Goal: Task Accomplishment & Management: Complete application form

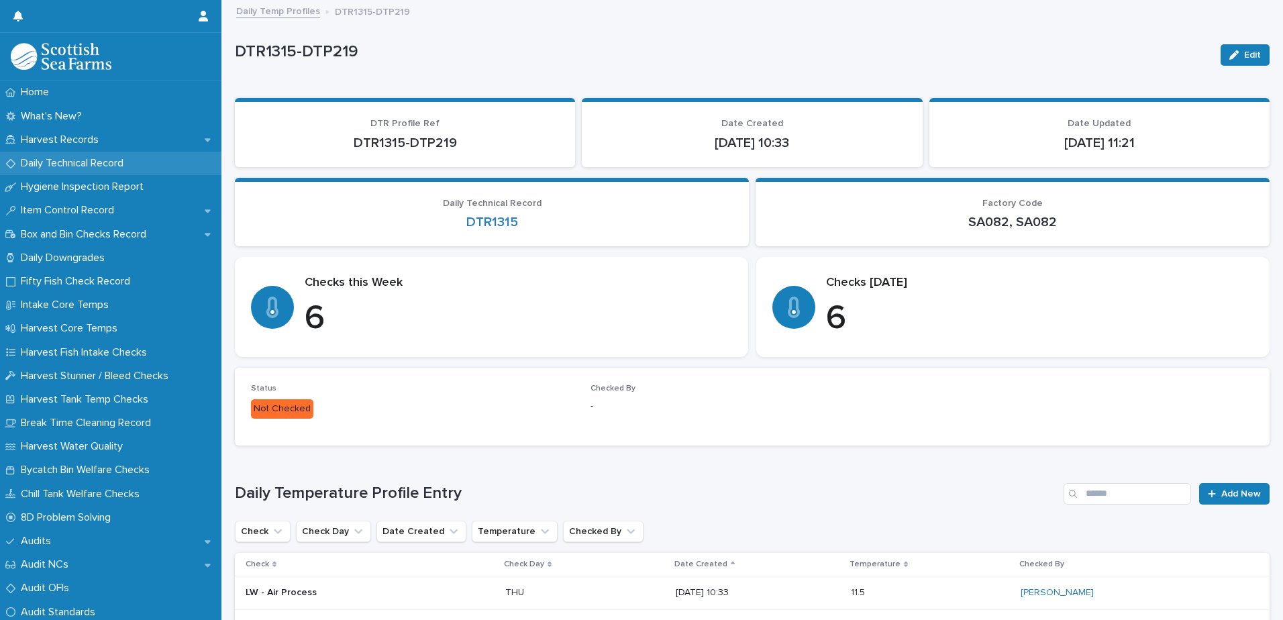
click at [69, 165] on p "Daily Technical Record" at bounding box center [74, 163] width 119 height 13
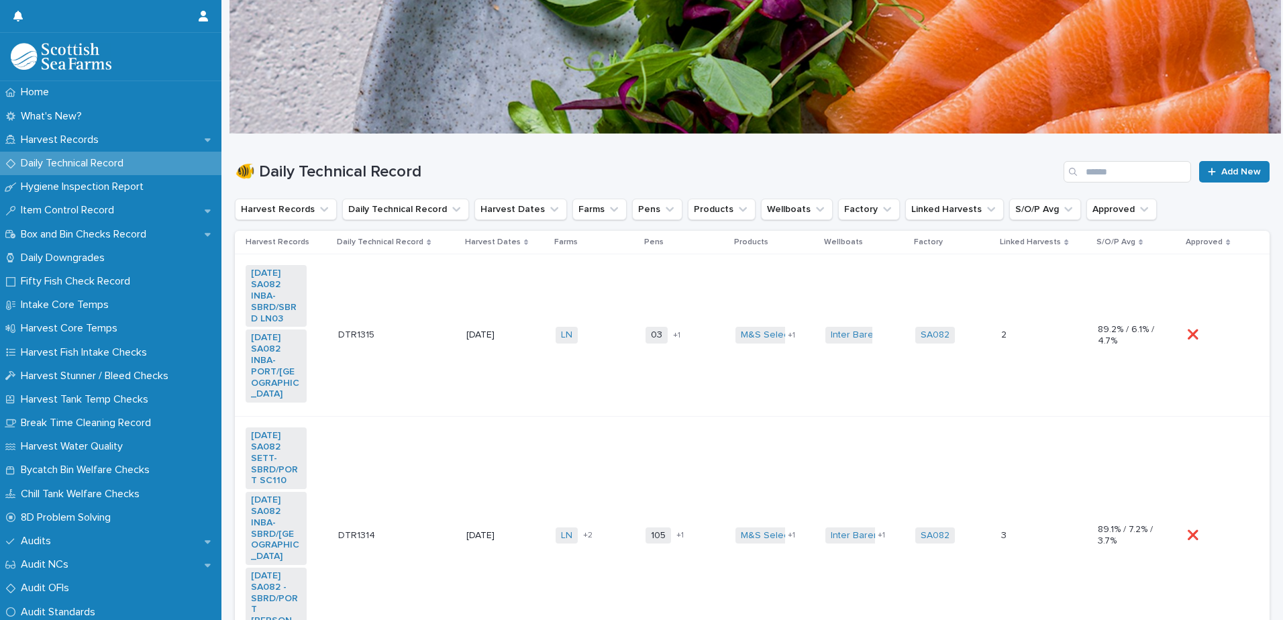
click at [398, 374] on td "DTR1315 DTR1315" at bounding box center [397, 335] width 128 height 162
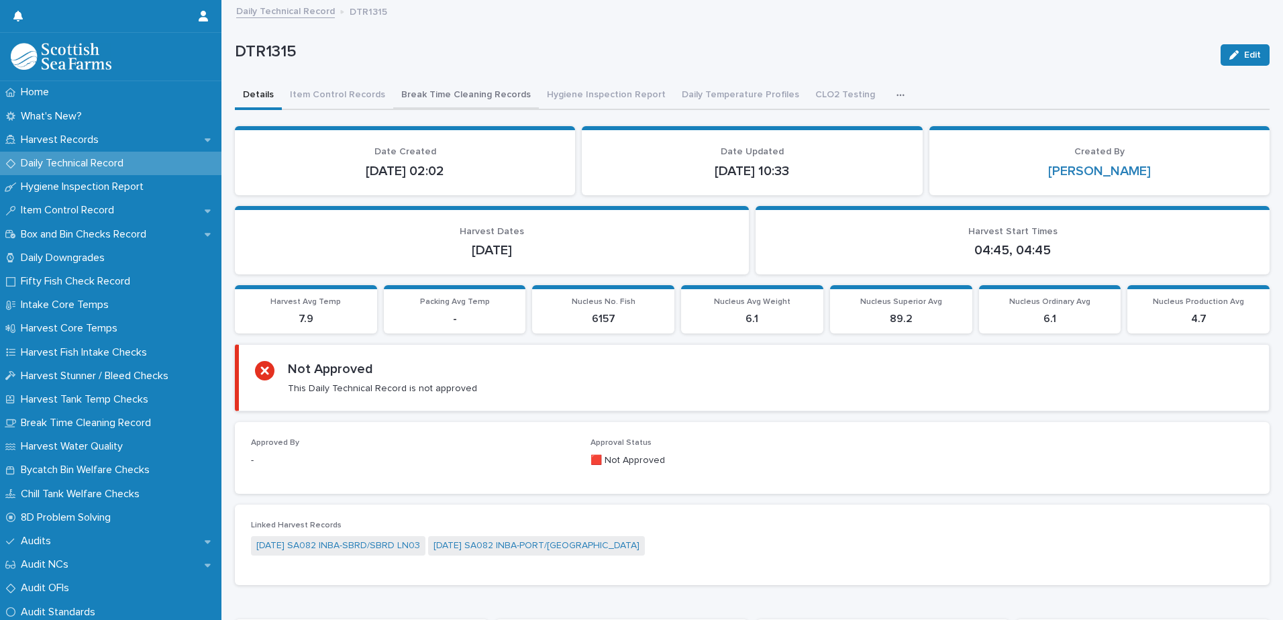
click at [473, 97] on button "Break Time Cleaning Records" at bounding box center [466, 96] width 146 height 28
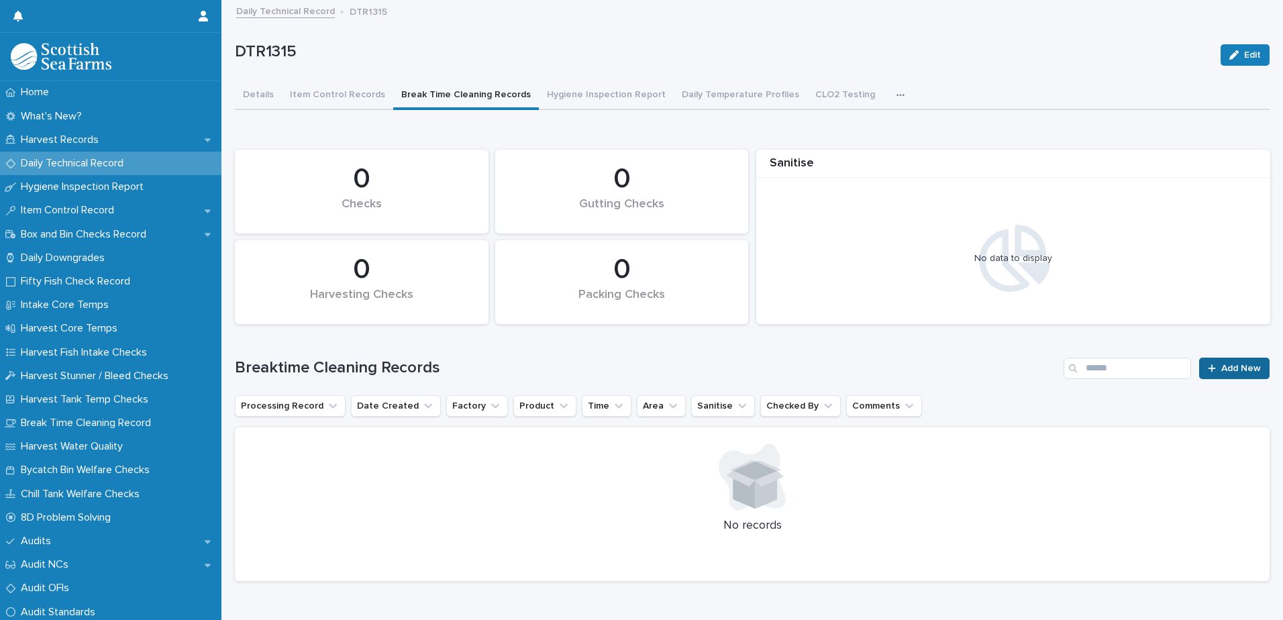
click at [1243, 366] on span "Add New" at bounding box center [1242, 368] width 40 height 9
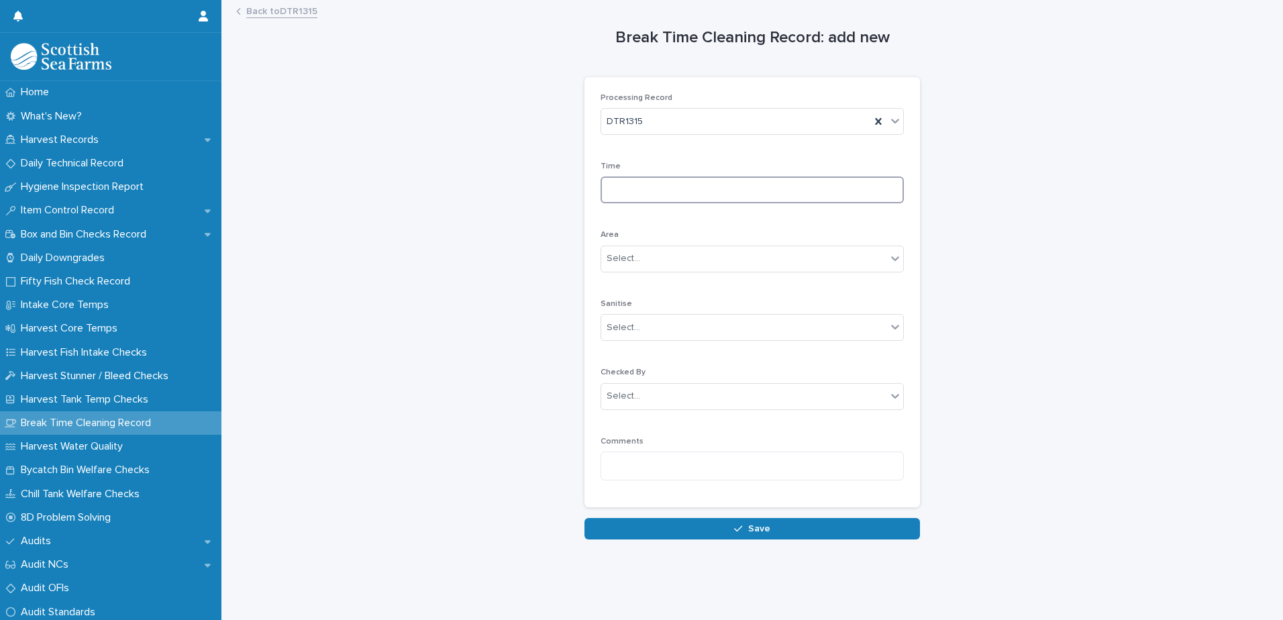
click at [601, 186] on input at bounding box center [752, 190] width 303 height 27
type input "****"
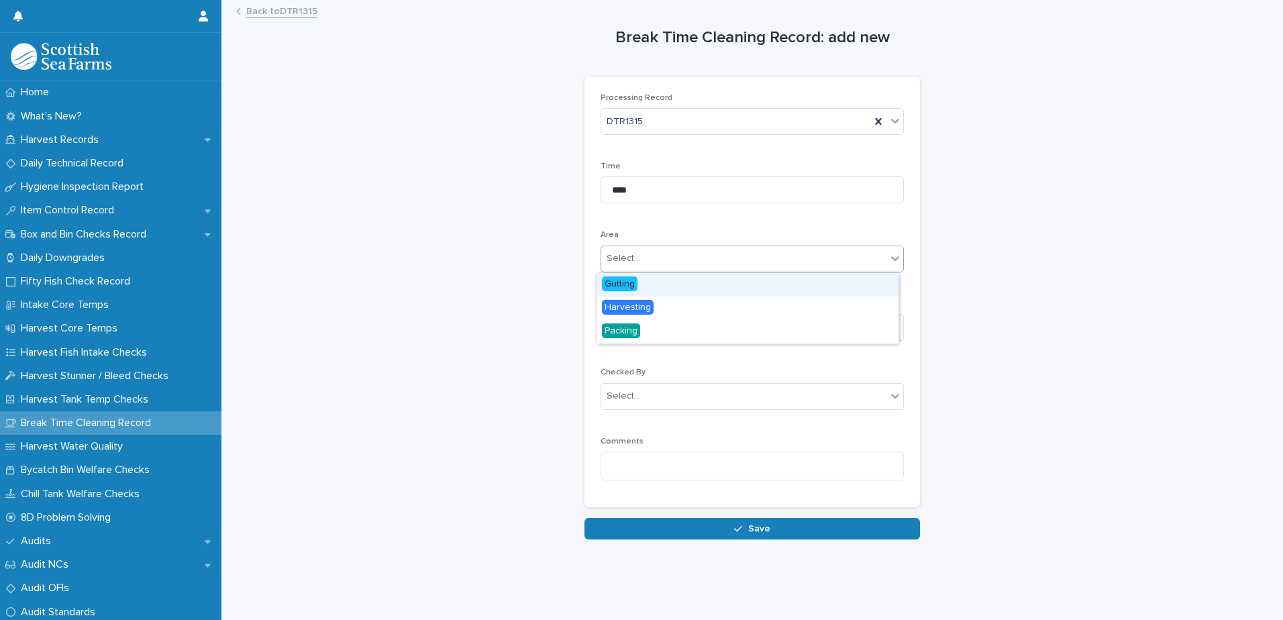
click at [628, 260] on div "Select..." at bounding box center [624, 259] width 34 height 14
click at [636, 285] on span "Gutting" at bounding box center [620, 284] width 36 height 15
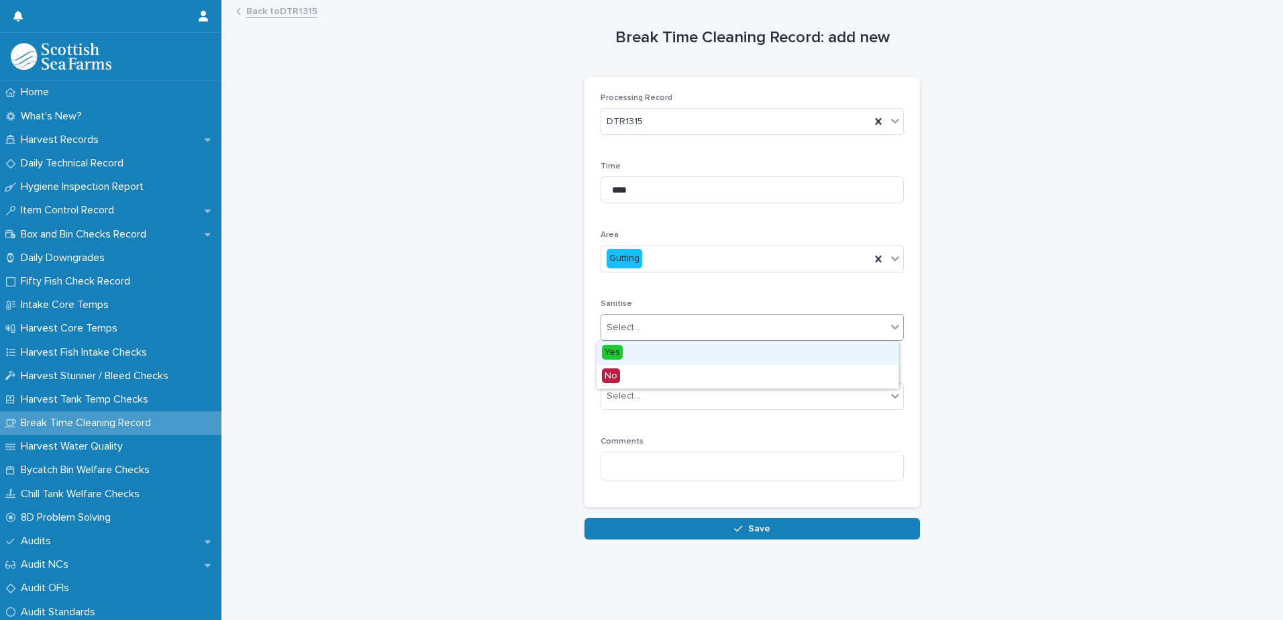
click at [622, 327] on div "Select..." at bounding box center [624, 328] width 34 height 14
click at [620, 354] on span "Yes" at bounding box center [612, 352] width 21 height 15
click at [617, 393] on div "Select..." at bounding box center [624, 396] width 34 height 14
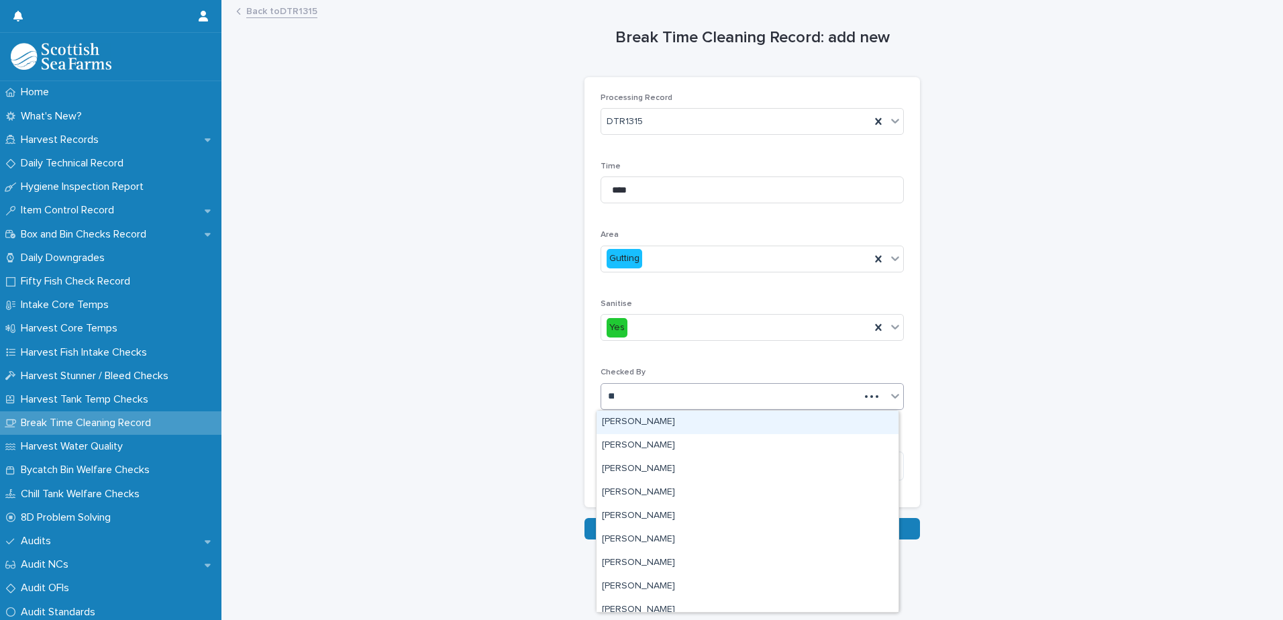
type input "***"
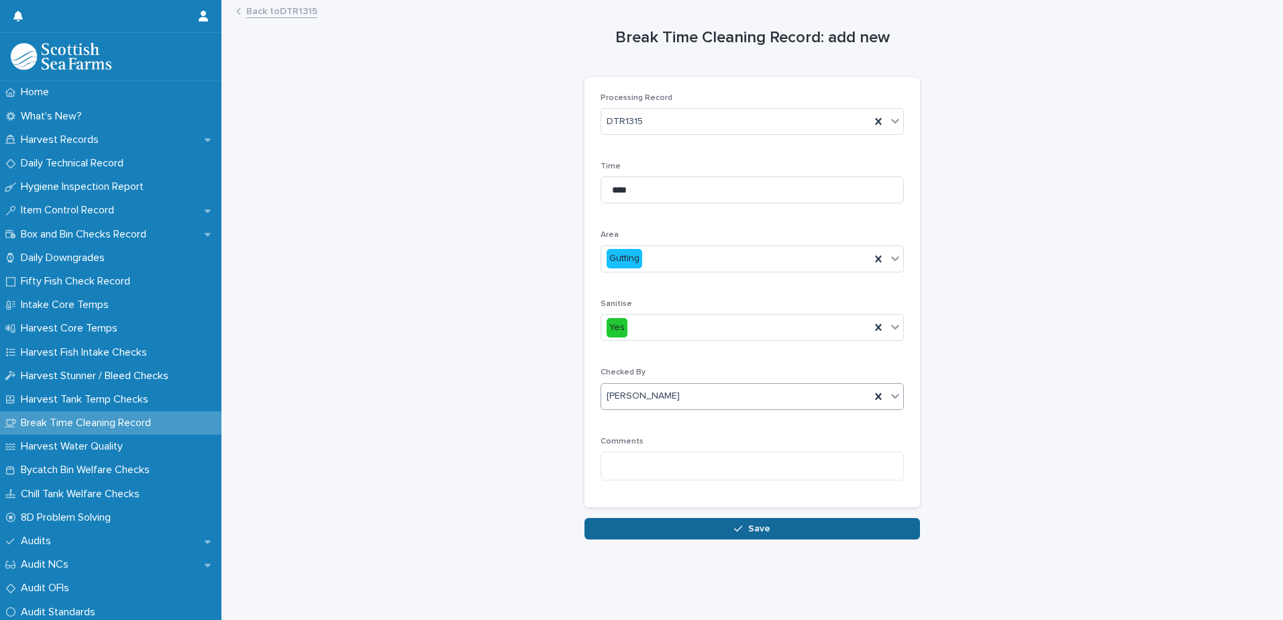
click at [749, 531] on span "Save" at bounding box center [759, 528] width 22 height 9
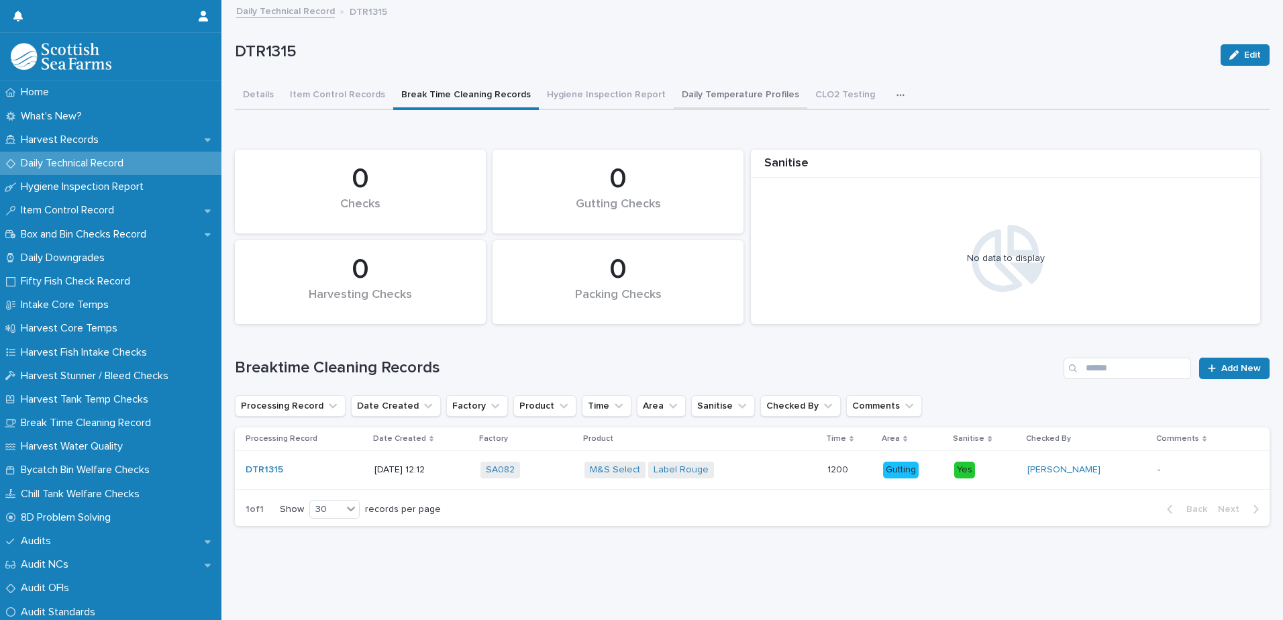
drag, startPoint x: 701, startPoint y: 95, endPoint x: 750, endPoint y: 108, distance: 51.5
click at [701, 95] on button "Daily Temperature Profiles" at bounding box center [741, 96] width 134 height 28
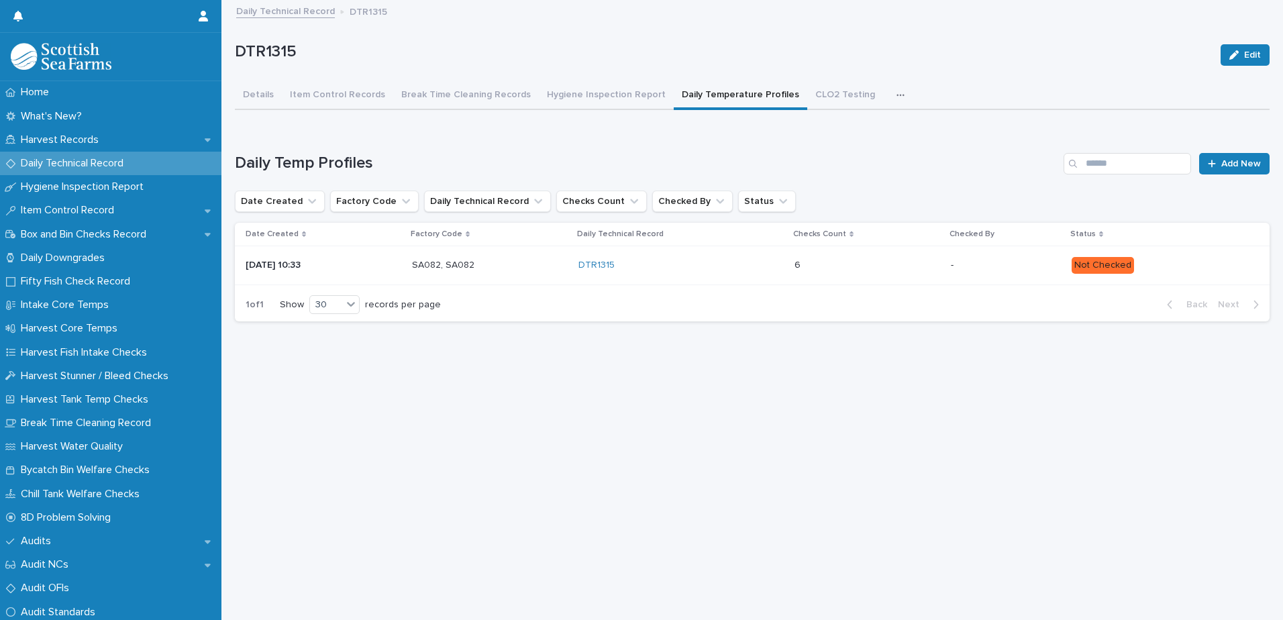
click at [923, 275] on div "6 6" at bounding box center [868, 265] width 146 height 22
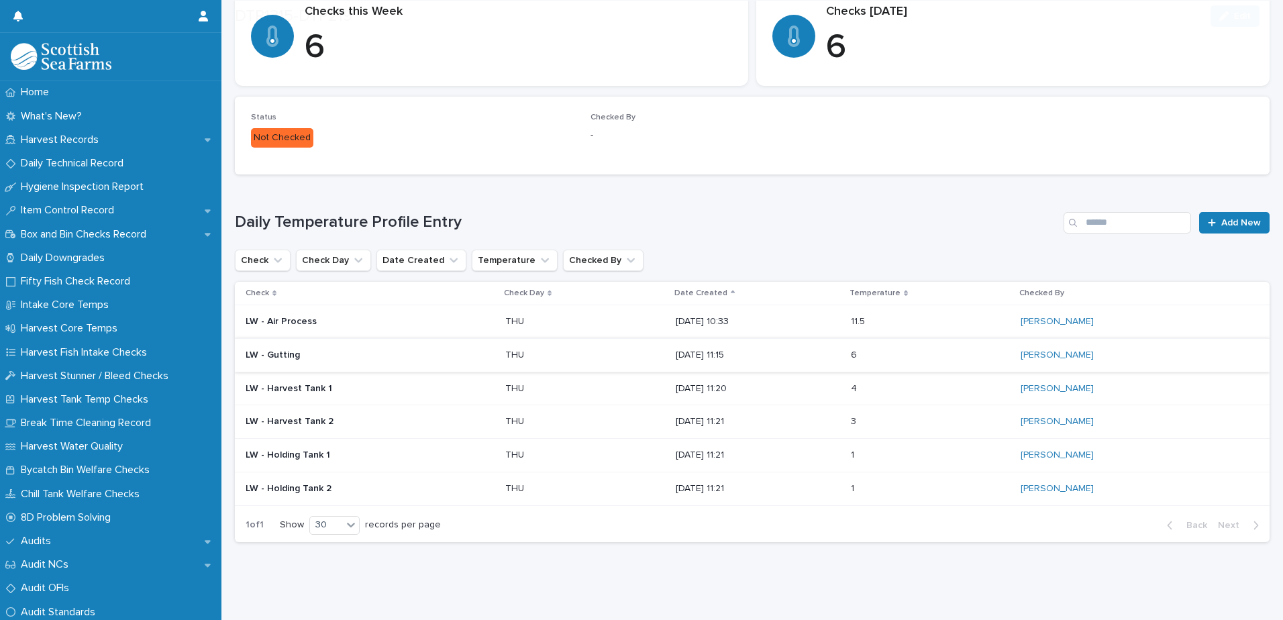
scroll to position [281, 0]
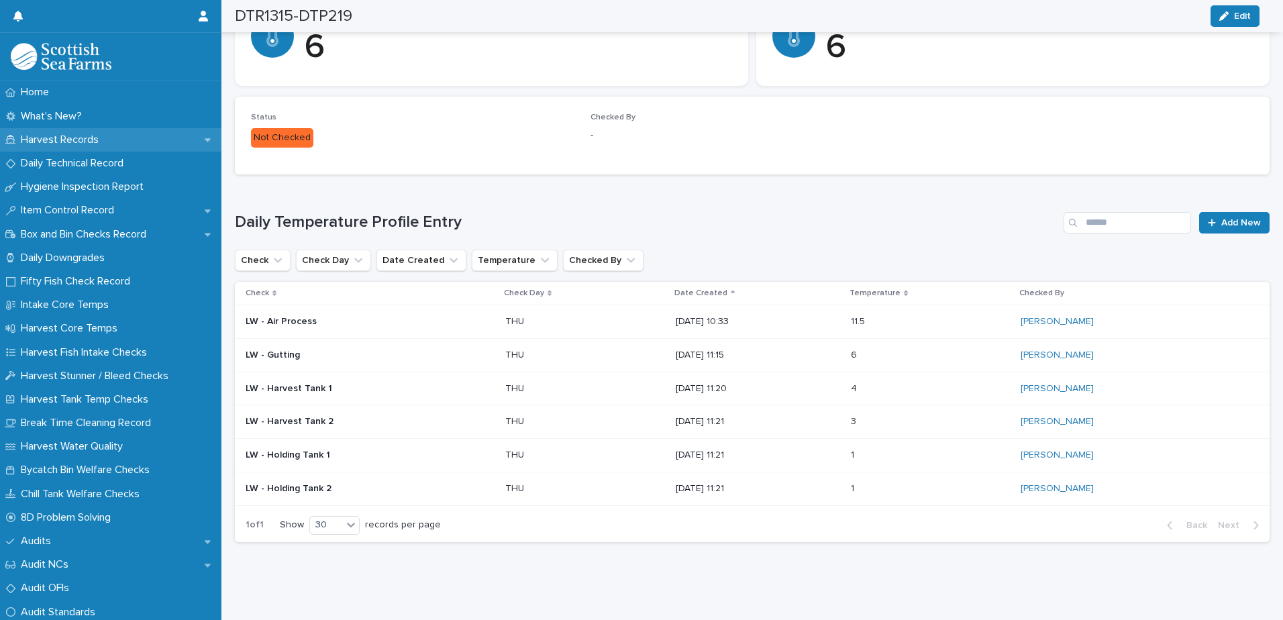
click at [66, 142] on p "Harvest Records" at bounding box center [62, 140] width 94 height 13
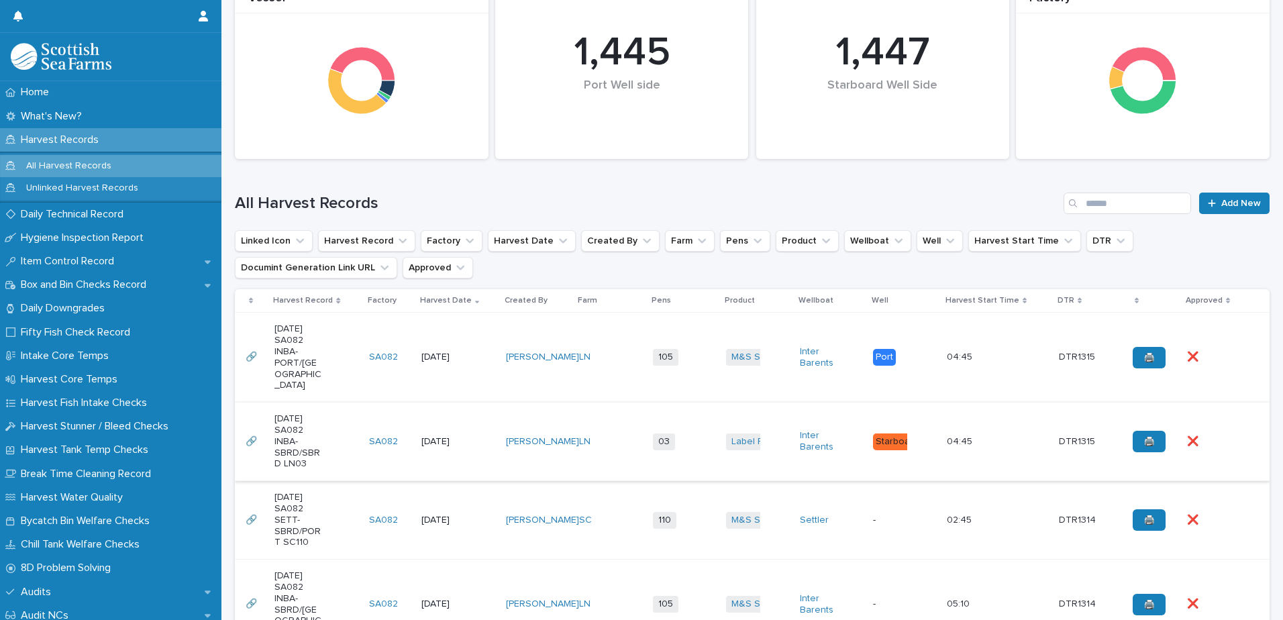
scroll to position [201, 0]
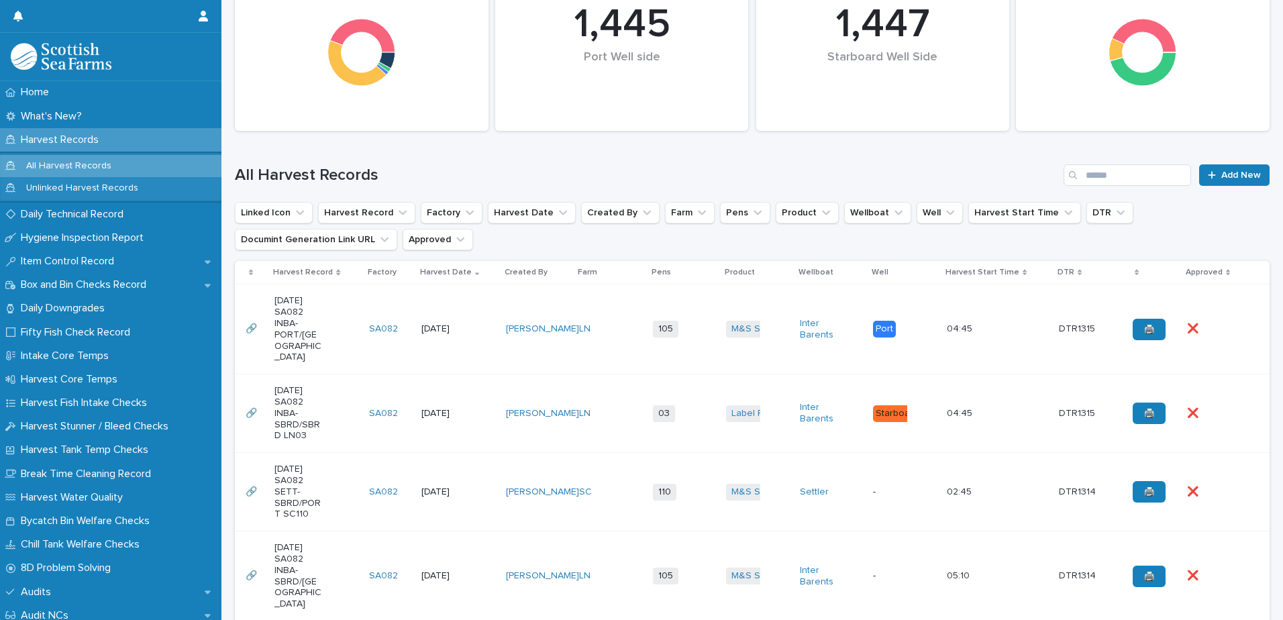
click at [769, 346] on td "M&S Select + 0" at bounding box center [758, 330] width 74 height 90
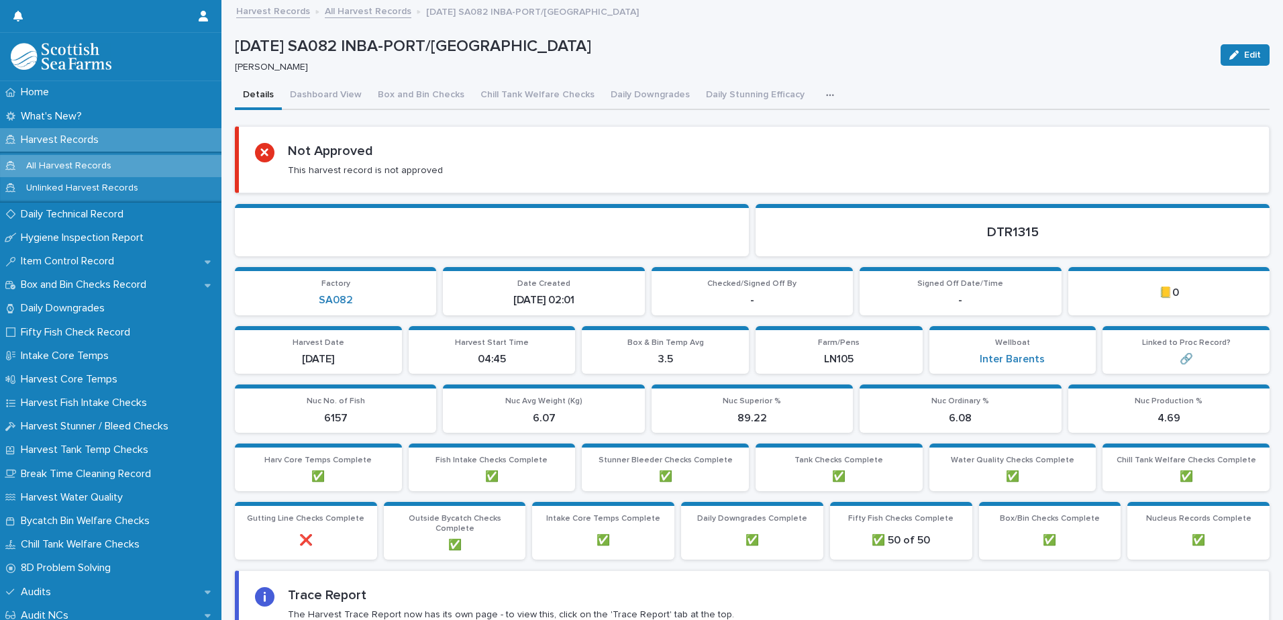
click at [71, 138] on p "Harvest Records" at bounding box center [62, 140] width 94 height 13
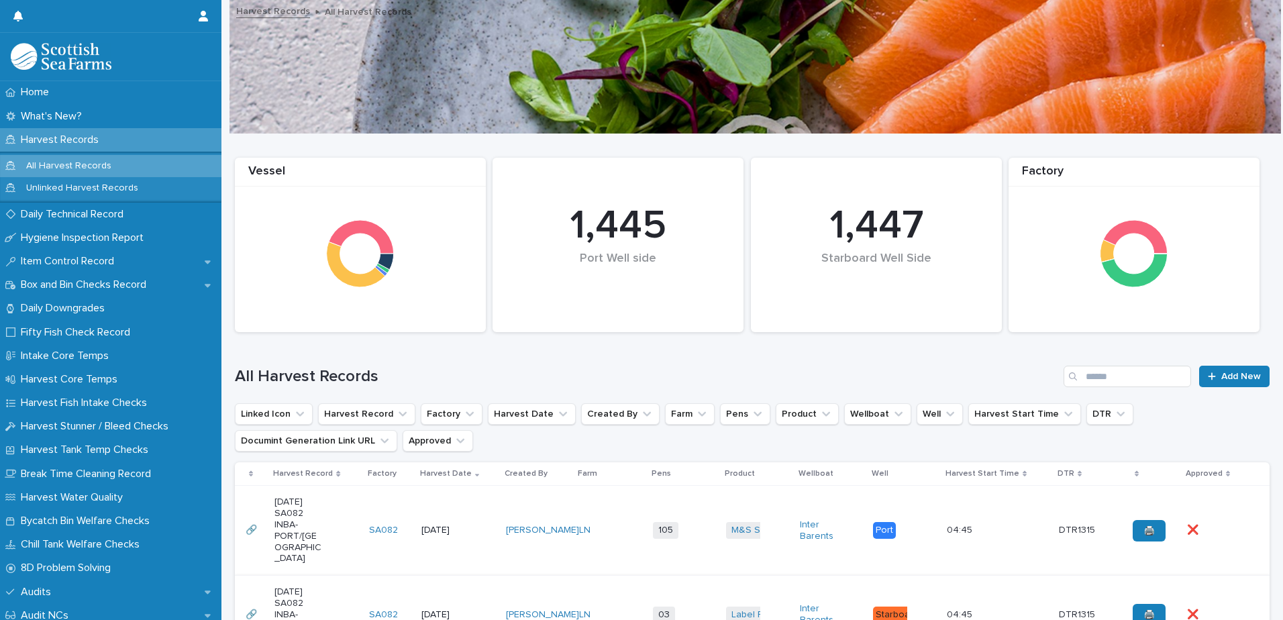
scroll to position [201, 0]
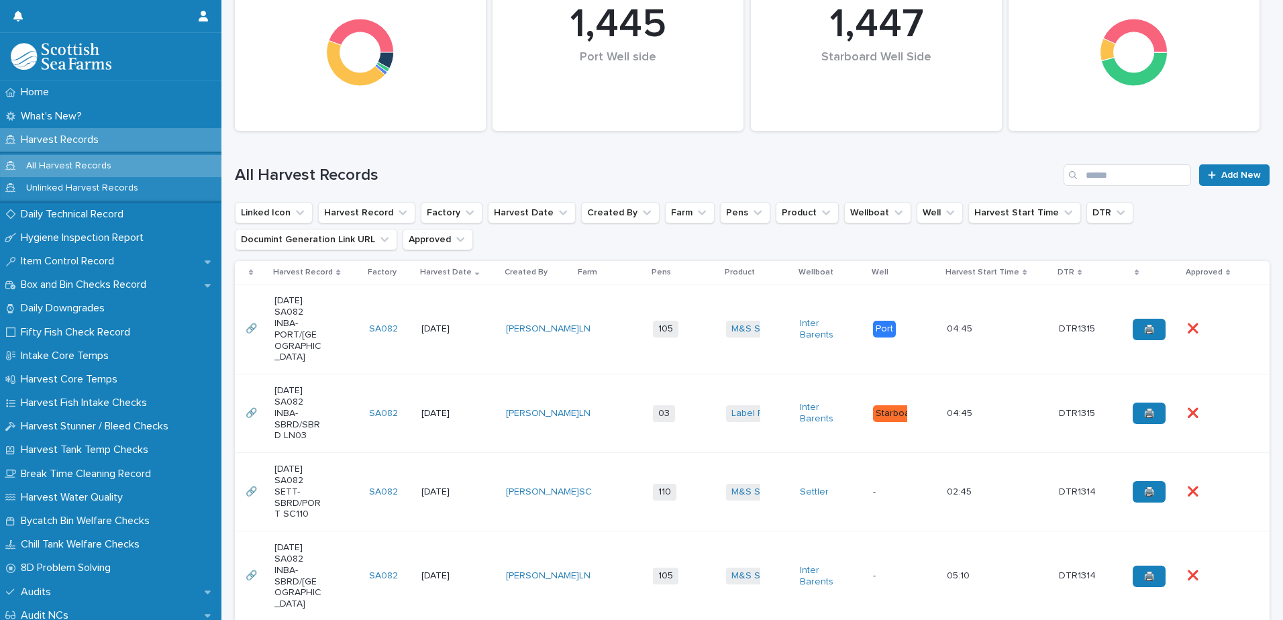
click at [683, 418] on td "03 + 0" at bounding box center [685, 414] width 74 height 79
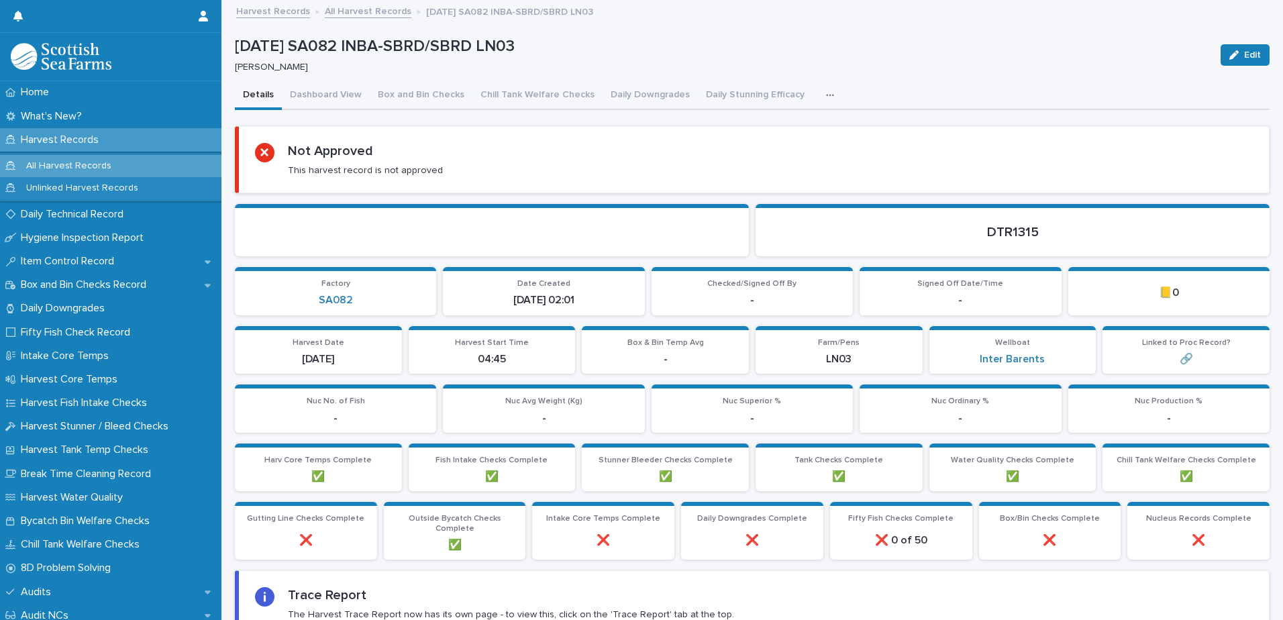
click at [826, 96] on icon "button" at bounding box center [829, 95] width 7 height 2
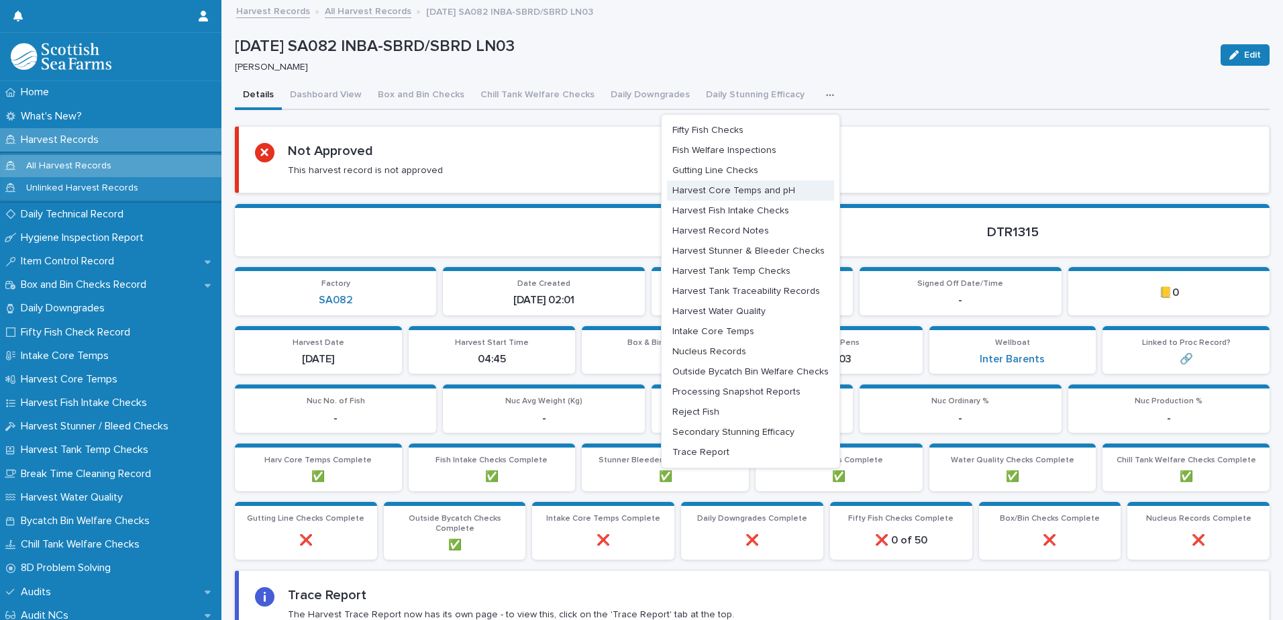
click at [735, 189] on span "Harvest Core Temps and pH" at bounding box center [734, 190] width 123 height 9
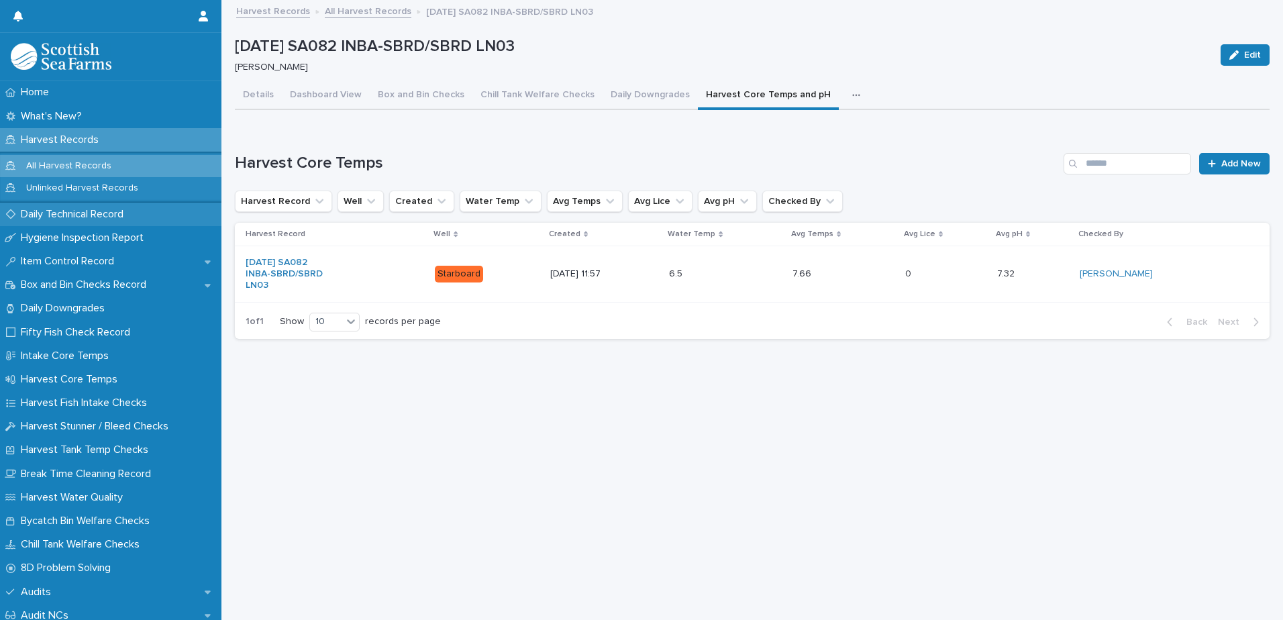
click at [43, 209] on p "Daily Technical Record" at bounding box center [74, 214] width 119 height 13
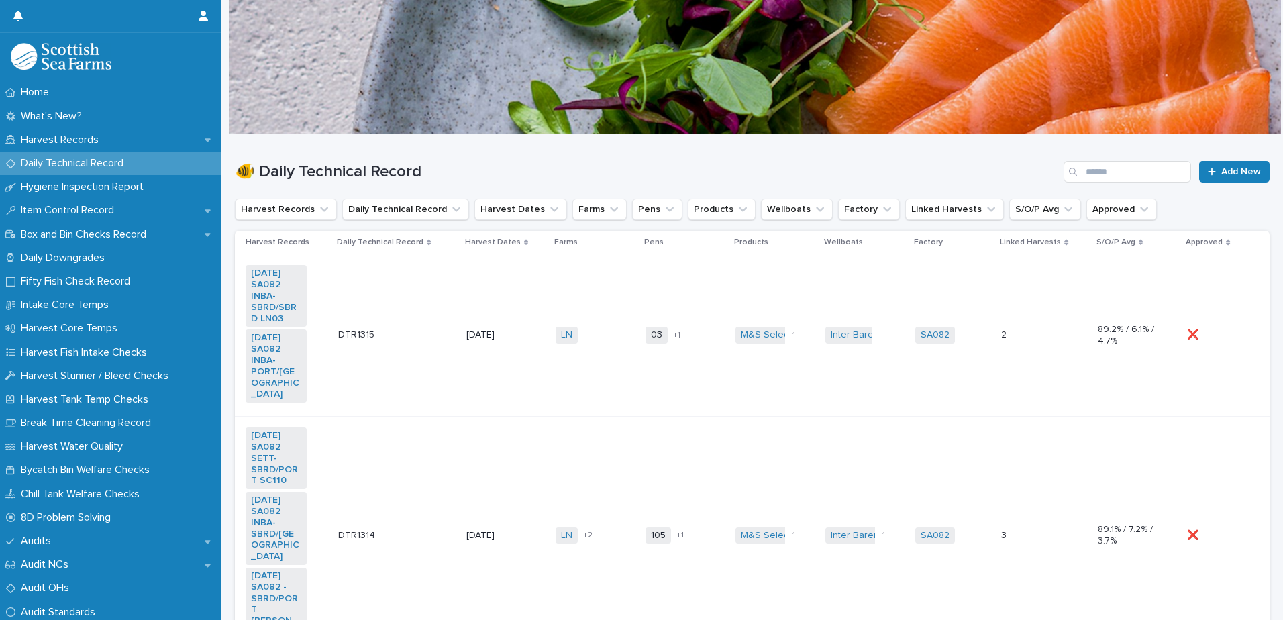
click at [531, 385] on td "[DATE]" at bounding box center [505, 335] width 89 height 162
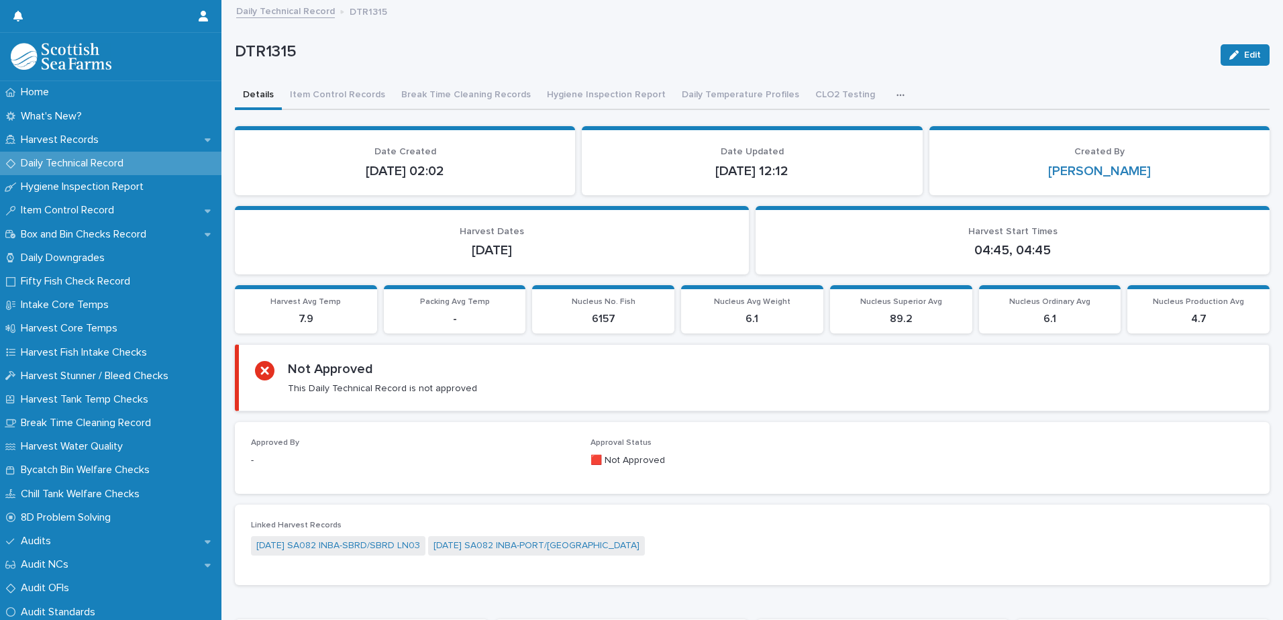
click at [897, 94] on div "button" at bounding box center [903, 95] width 13 height 9
click at [860, 60] on p "DTR1315" at bounding box center [722, 51] width 975 height 19
click at [720, 101] on button "Daily Temperature Profiles" at bounding box center [741, 96] width 134 height 28
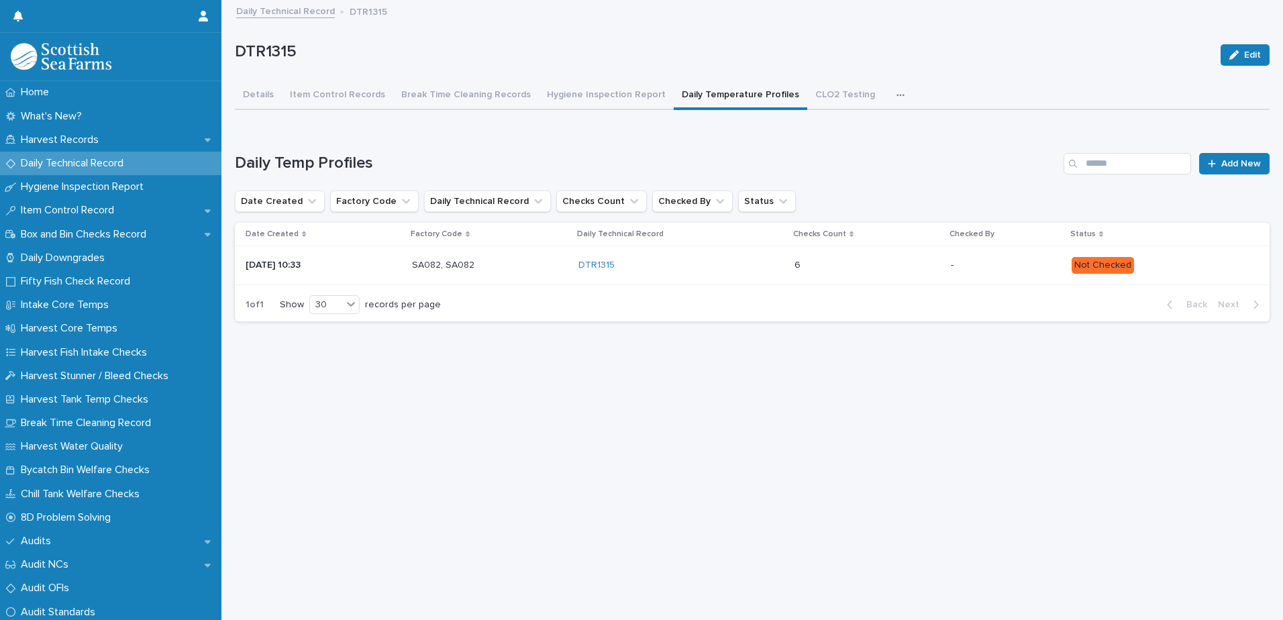
click at [907, 264] on p at bounding box center [853, 265] width 117 height 11
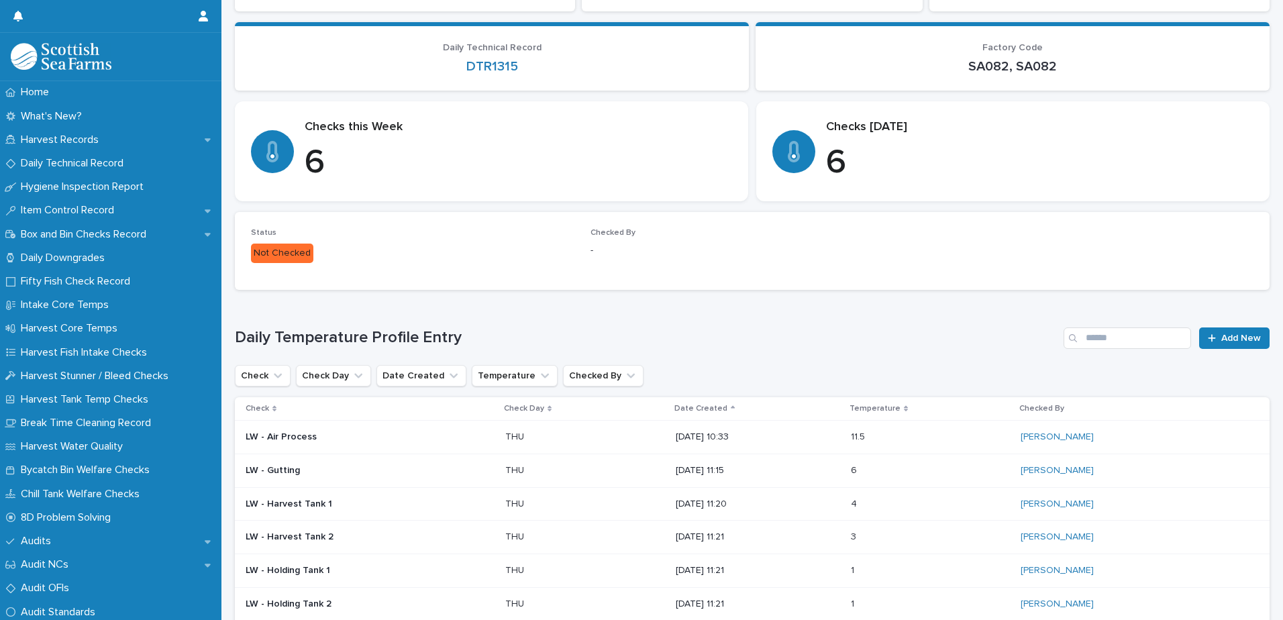
scroll to position [268, 0]
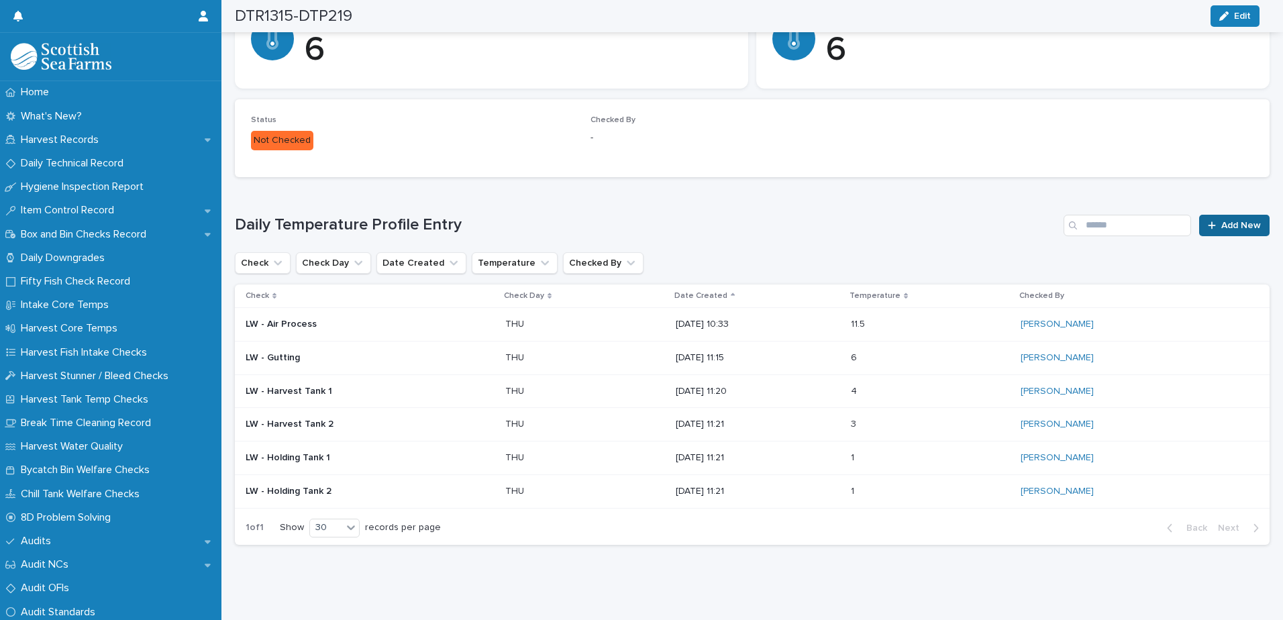
click at [1210, 228] on div at bounding box center [1214, 225] width 13 height 9
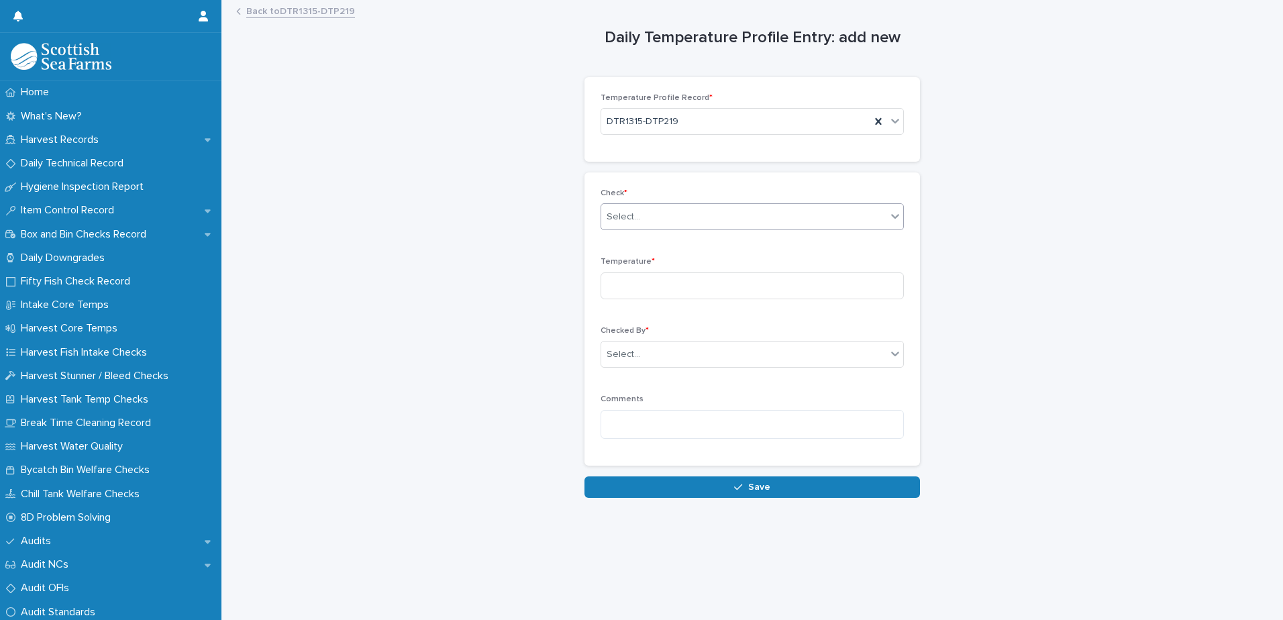
click at [625, 211] on div "Select..." at bounding box center [624, 217] width 34 height 14
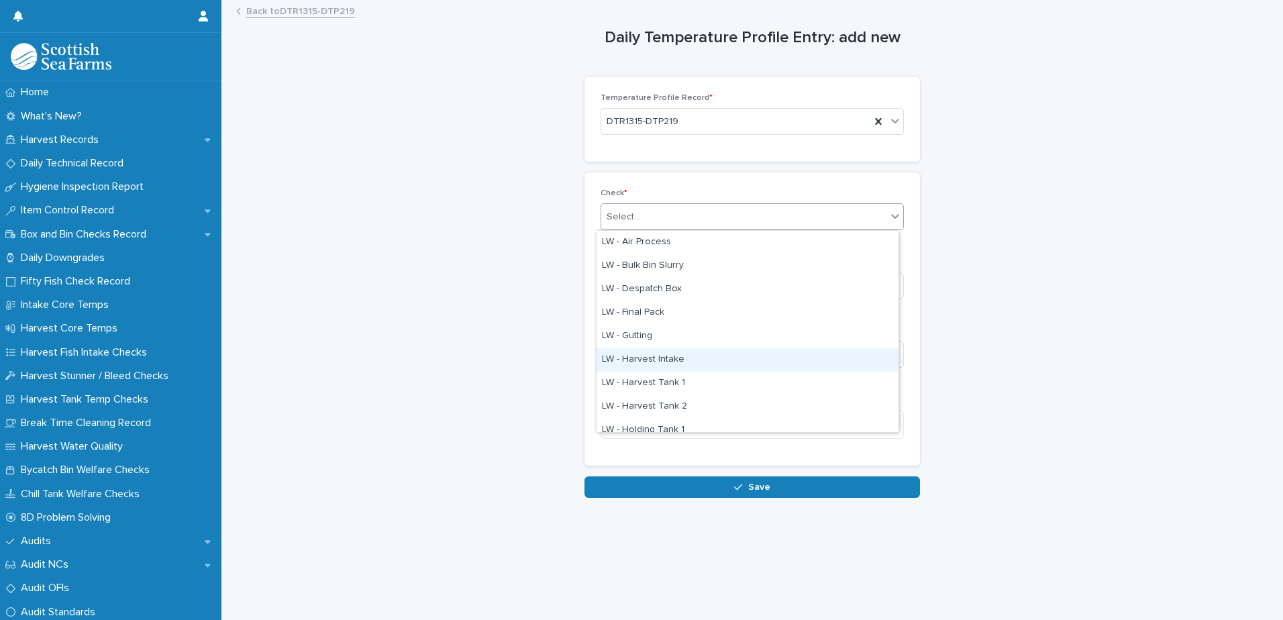
click at [650, 364] on div "LW - Harvest Intake" at bounding box center [748, 359] width 302 height 23
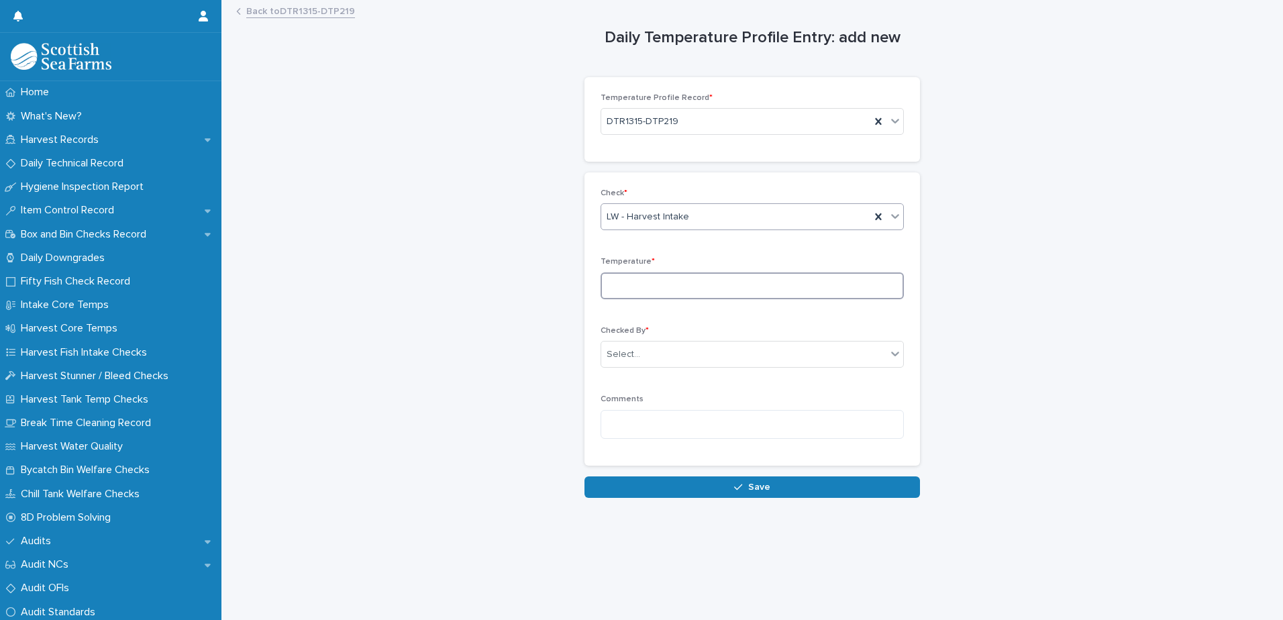
click at [626, 285] on input at bounding box center [752, 286] width 303 height 27
type input "***"
click at [646, 348] on div "Select..." at bounding box center [743, 355] width 285 height 22
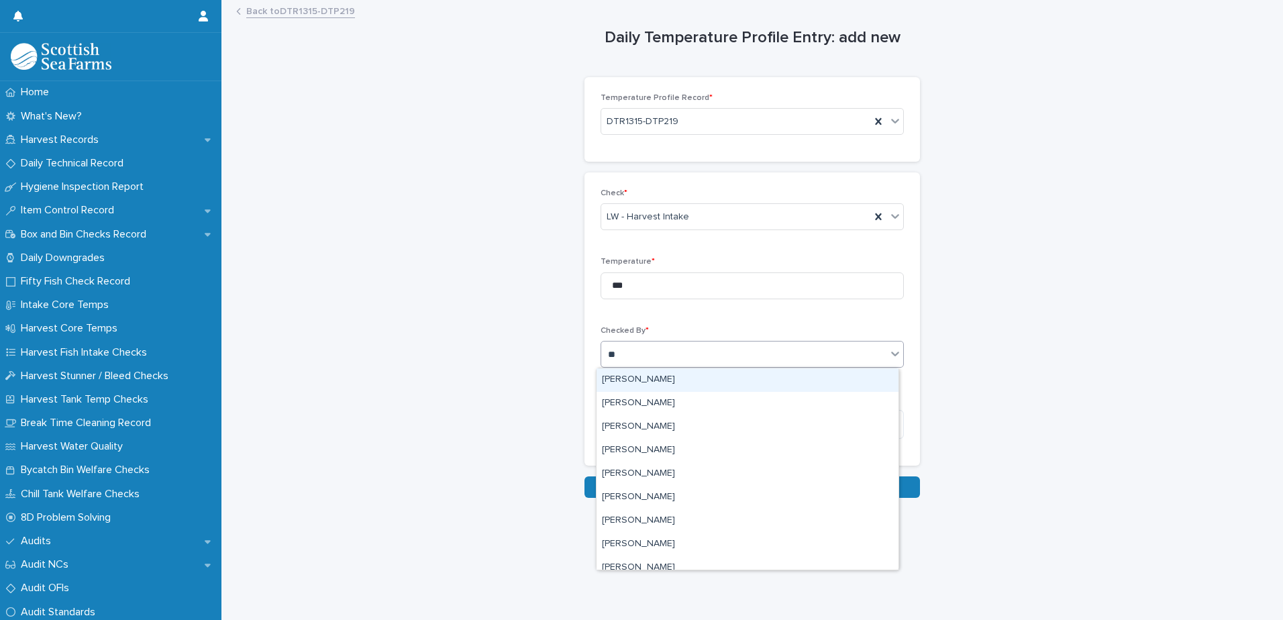
type input "***"
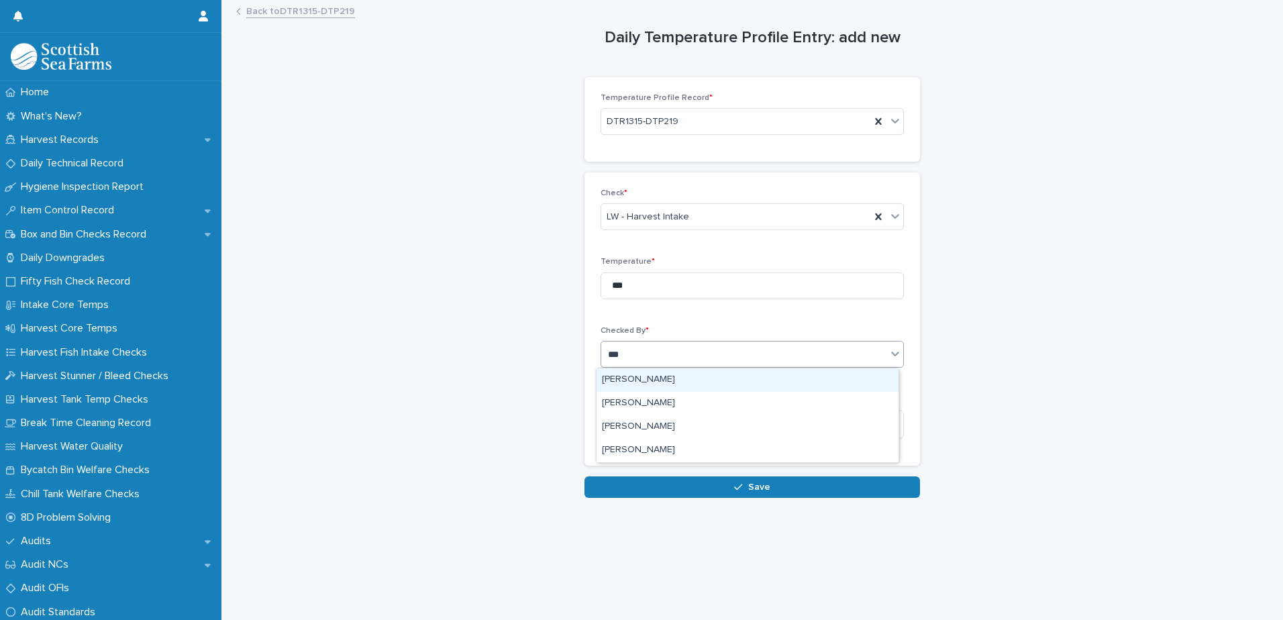
click at [637, 379] on div "[PERSON_NAME]" at bounding box center [748, 379] width 302 height 23
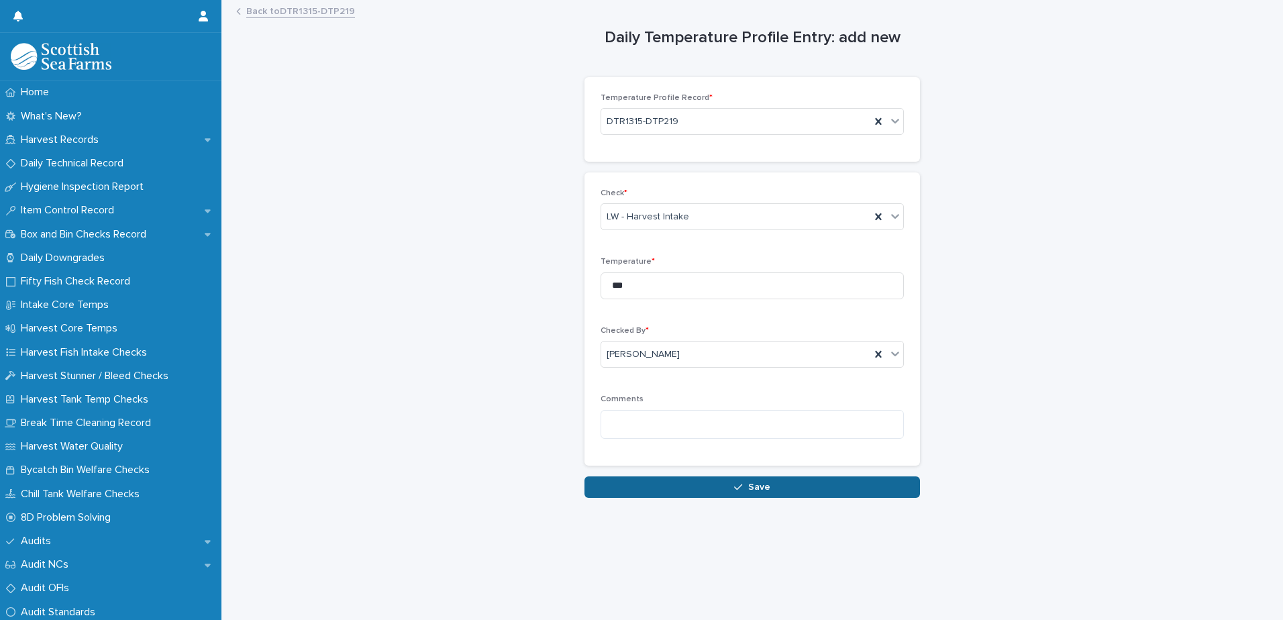
click at [634, 485] on button "Save" at bounding box center [753, 487] width 336 height 21
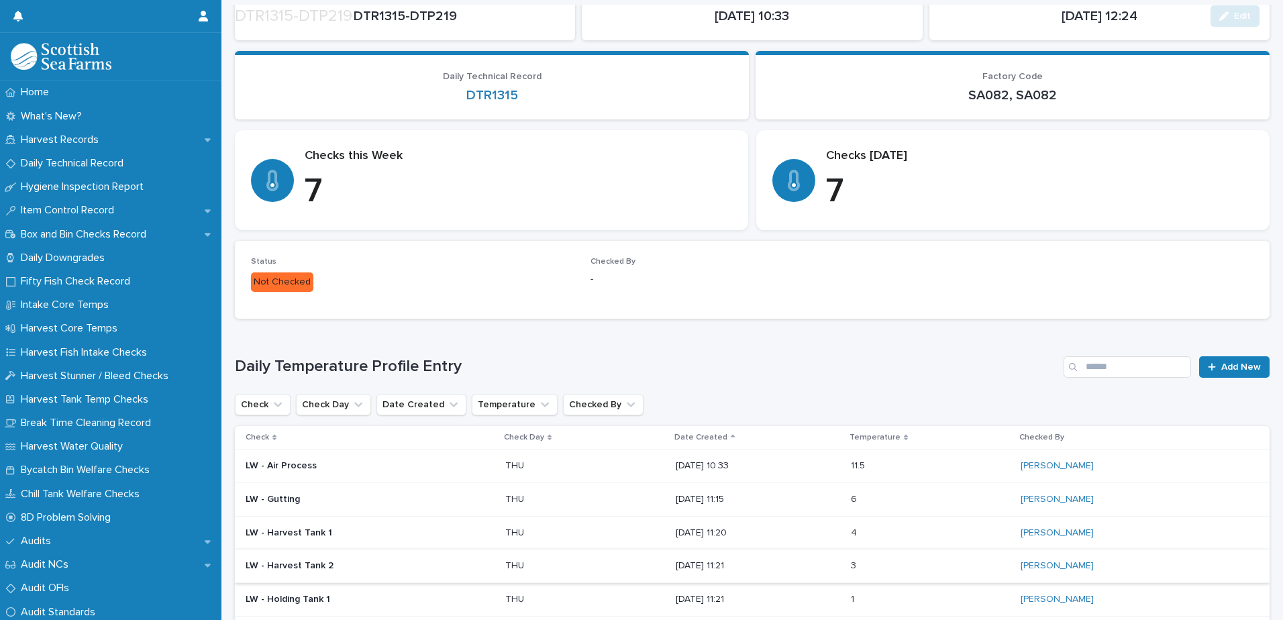
scroll to position [315, 0]
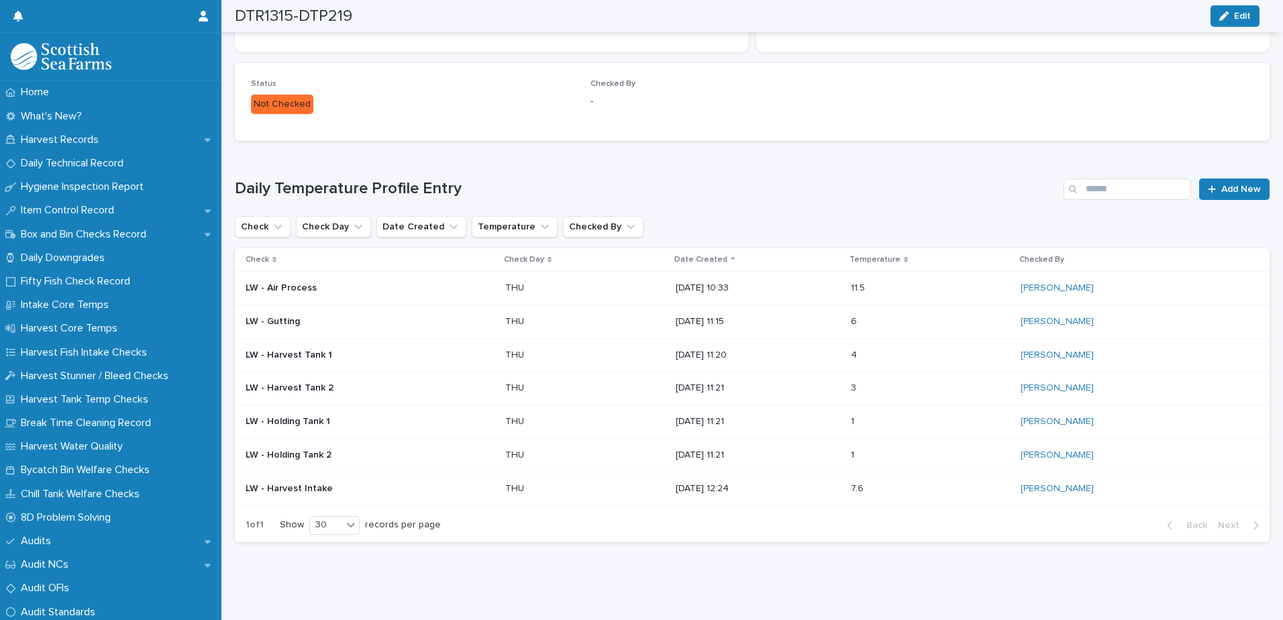
click at [1156, 589] on div "Loading... Saving… Loading... Saving… DTR1315-DTP219 Edit DTR1315-DTP219 Edit S…" at bounding box center [752, 159] width 1062 height 924
